Goal: Transaction & Acquisition: Purchase product/service

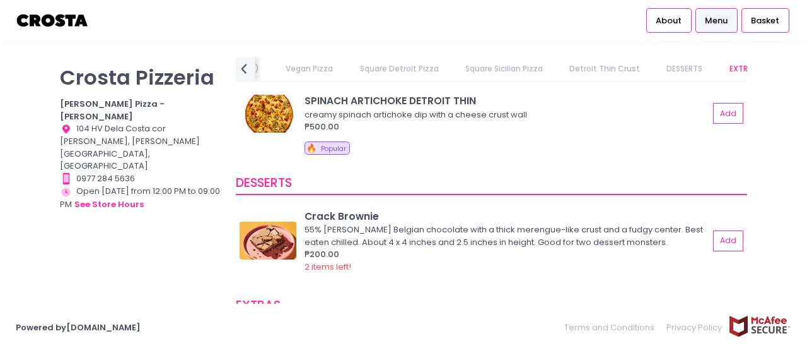
scroll to position [2141, 0]
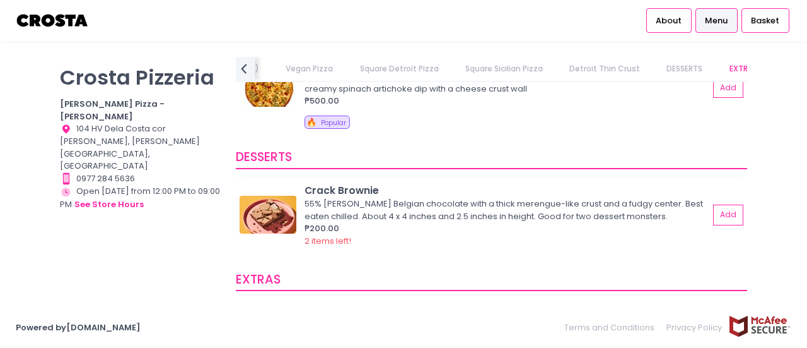
click at [274, 204] on img at bounding box center [268, 215] width 57 height 38
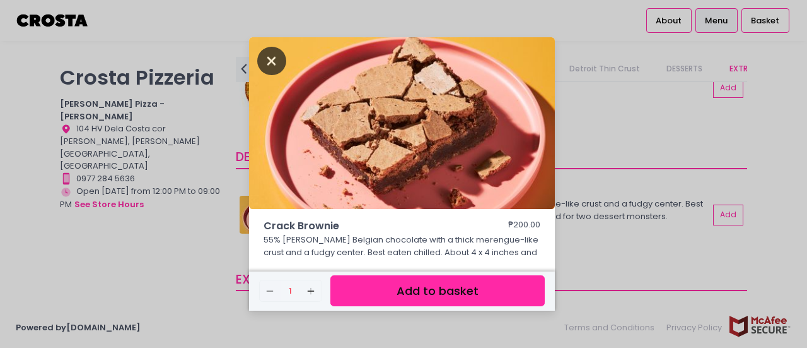
click at [270, 64] on icon "Close" at bounding box center [271, 61] width 29 height 28
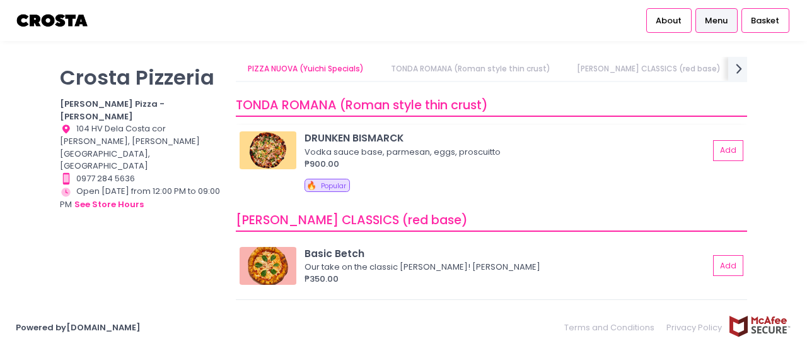
scroll to position [0, 0]
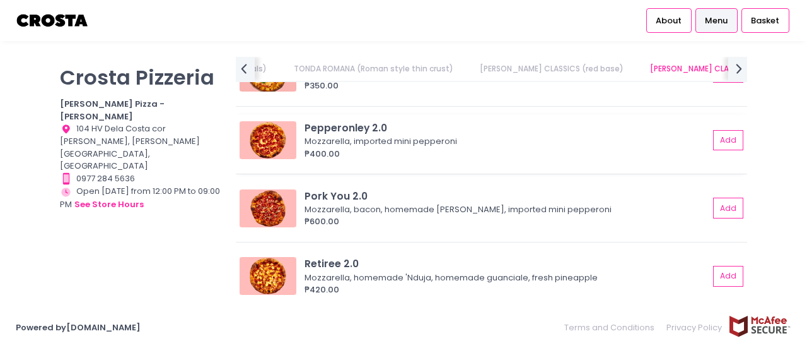
click at [267, 146] on img at bounding box center [268, 140] width 57 height 38
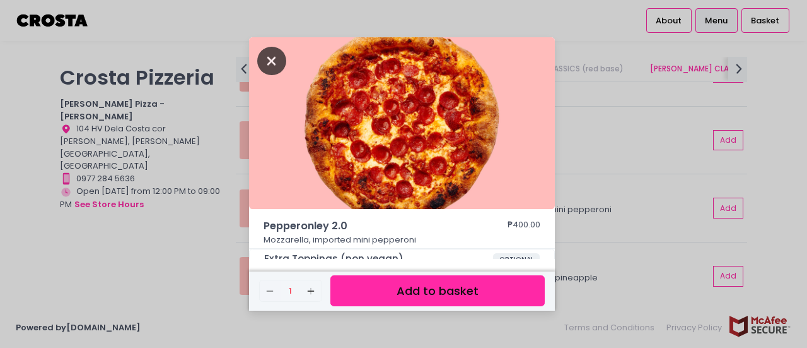
click at [269, 59] on icon "Close" at bounding box center [271, 61] width 29 height 28
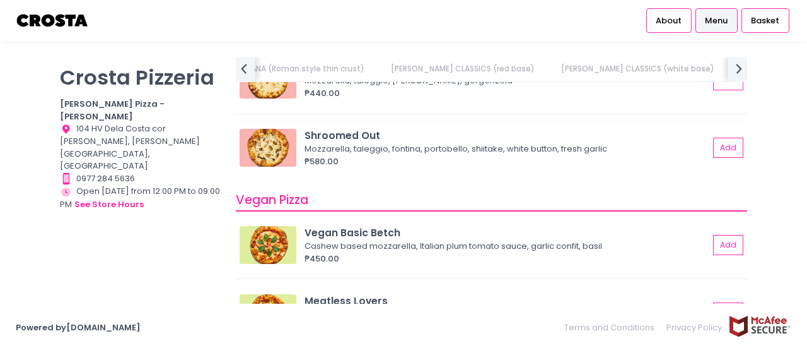
click at [281, 152] on img at bounding box center [268, 148] width 57 height 38
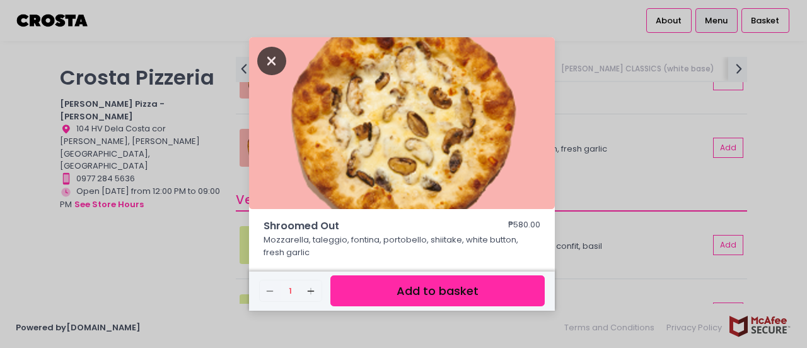
click at [267, 70] on icon "Close" at bounding box center [271, 61] width 29 height 28
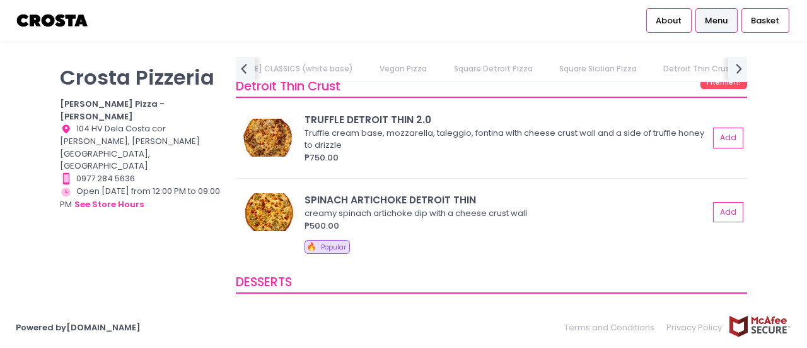
scroll to position [2082, 0]
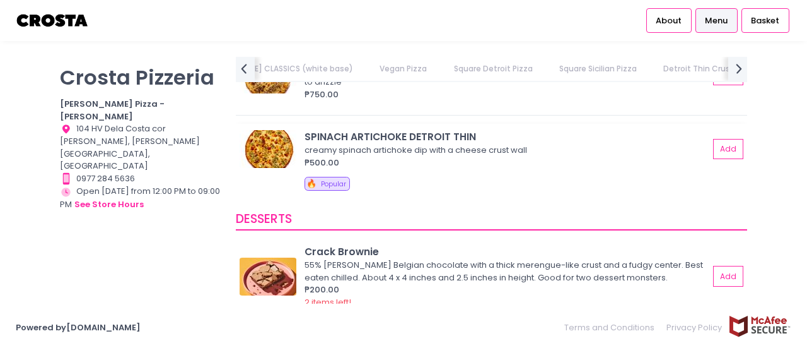
click at [269, 151] on img at bounding box center [268, 149] width 57 height 38
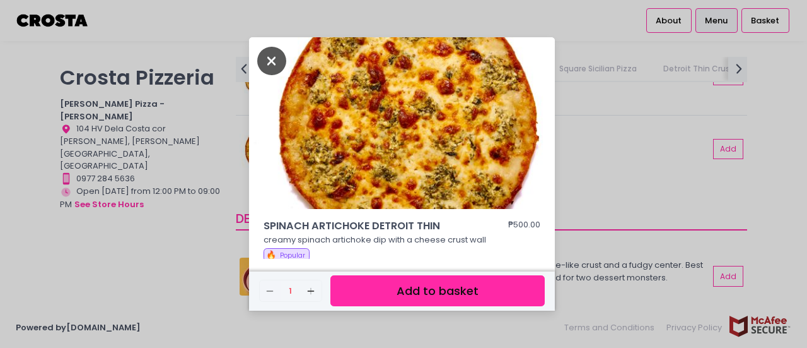
click at [279, 57] on icon "Close" at bounding box center [271, 61] width 29 height 28
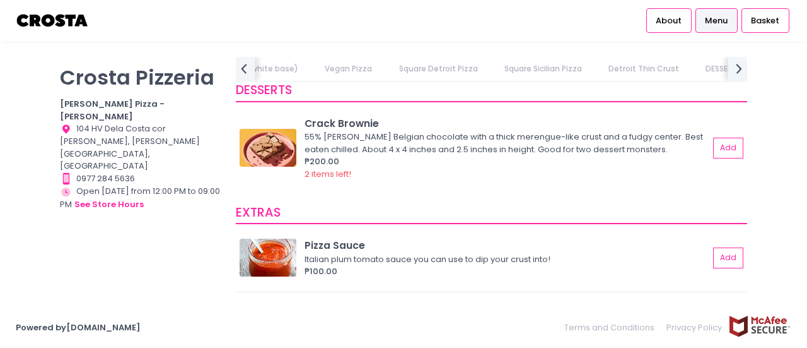
scroll to position [2145, 0]
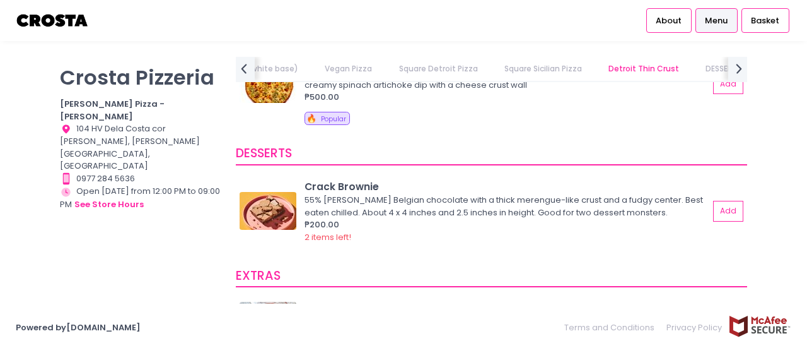
click at [756, 69] on link "EXTRAS" at bounding box center [782, 69] width 52 height 24
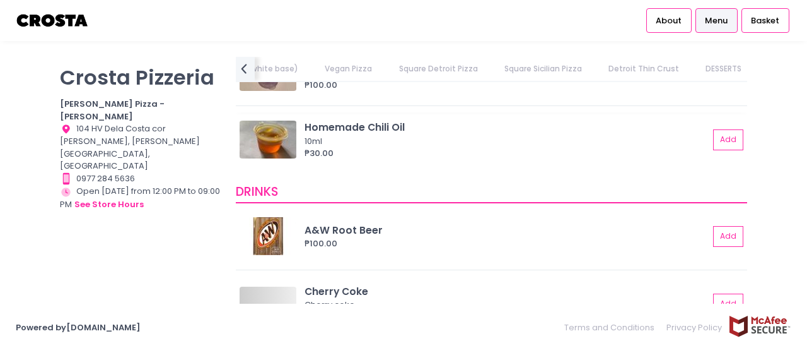
scroll to position [0, 658]
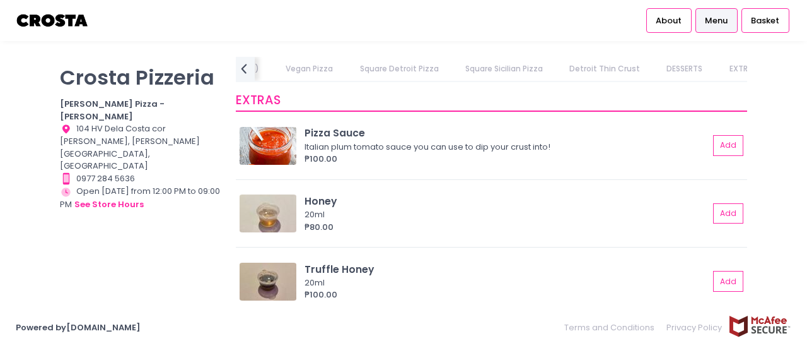
click at [558, 64] on link "Detroit Thin Crust" at bounding box center [605, 69] width 95 height 24
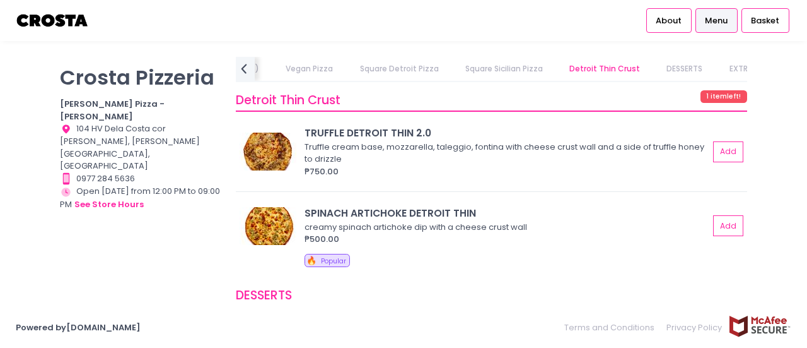
click at [453, 70] on link "Square Sicilian Pizza" at bounding box center [504, 69] width 102 height 24
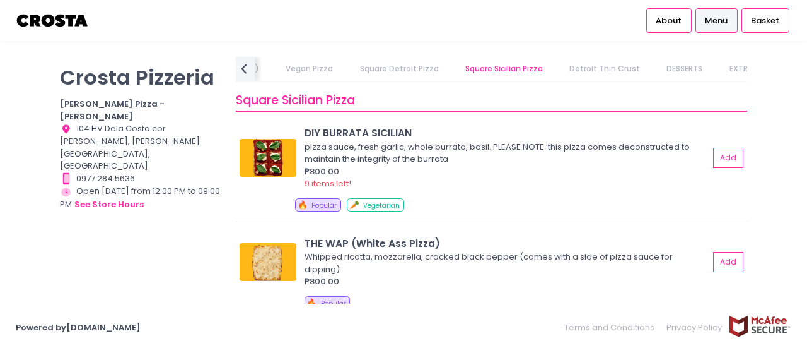
click at [349, 64] on link "Square Detroit Pizza" at bounding box center [399, 69] width 103 height 24
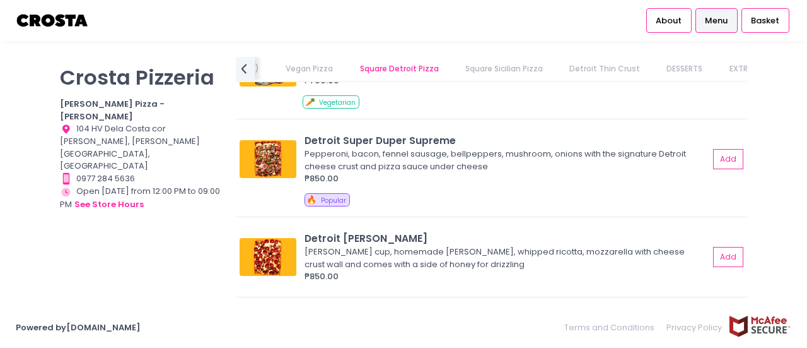
scroll to position [1157, 0]
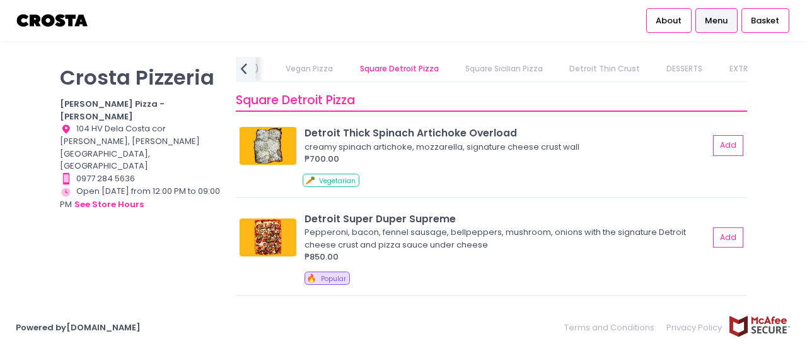
click at [245, 70] on icon "prev Created with Sketch." at bounding box center [244, 68] width 18 height 18
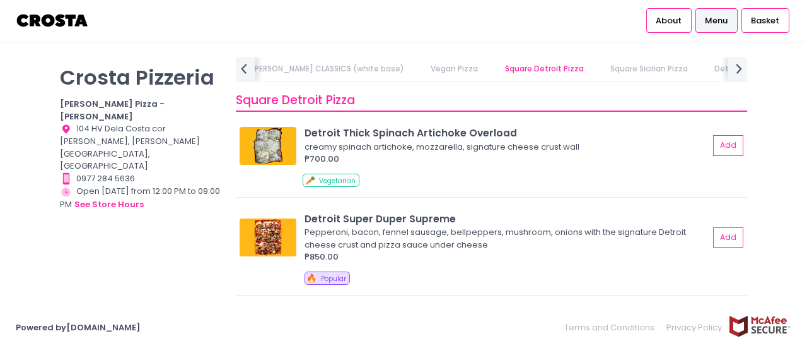
scroll to position [0, 464]
click at [288, 62] on link "[PERSON_NAME] CLASSICS (white base)" at bounding box center [377, 69] width 178 height 24
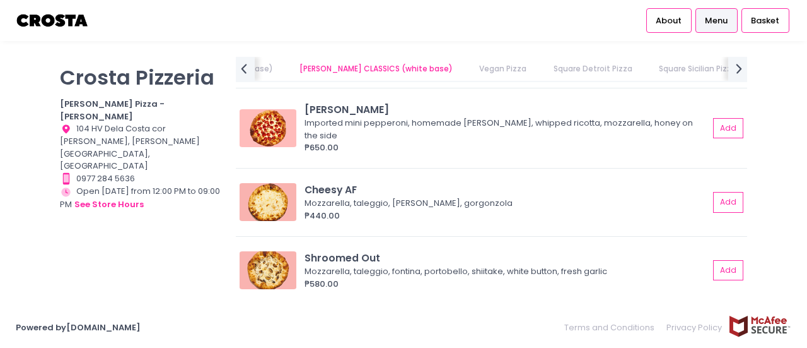
scroll to position [543, 0]
